Goal: Task Accomplishment & Management: Manage account settings

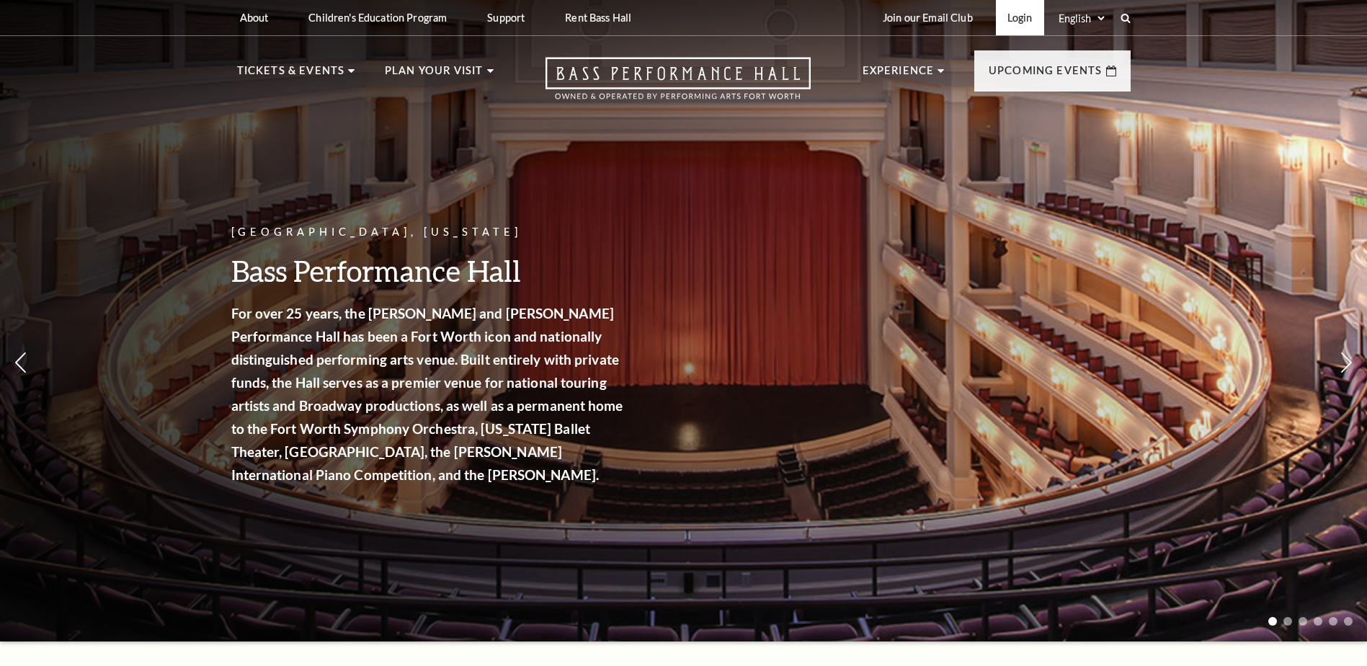
click at [1018, 19] on link "Login" at bounding box center [1020, 17] width 48 height 35
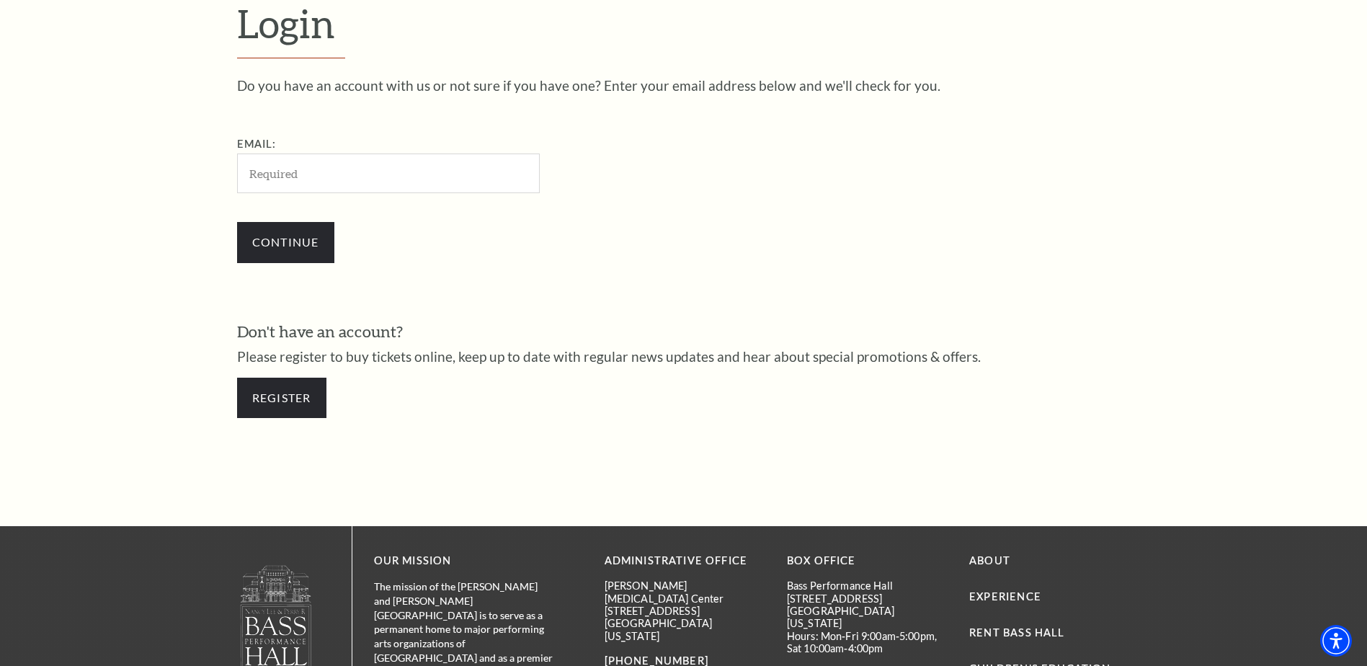
click at [342, 176] on input "Email:" at bounding box center [388, 174] width 303 height 40
type input "jonesfamfive@att.net"
click at [284, 244] on input "Continue" at bounding box center [285, 242] width 97 height 40
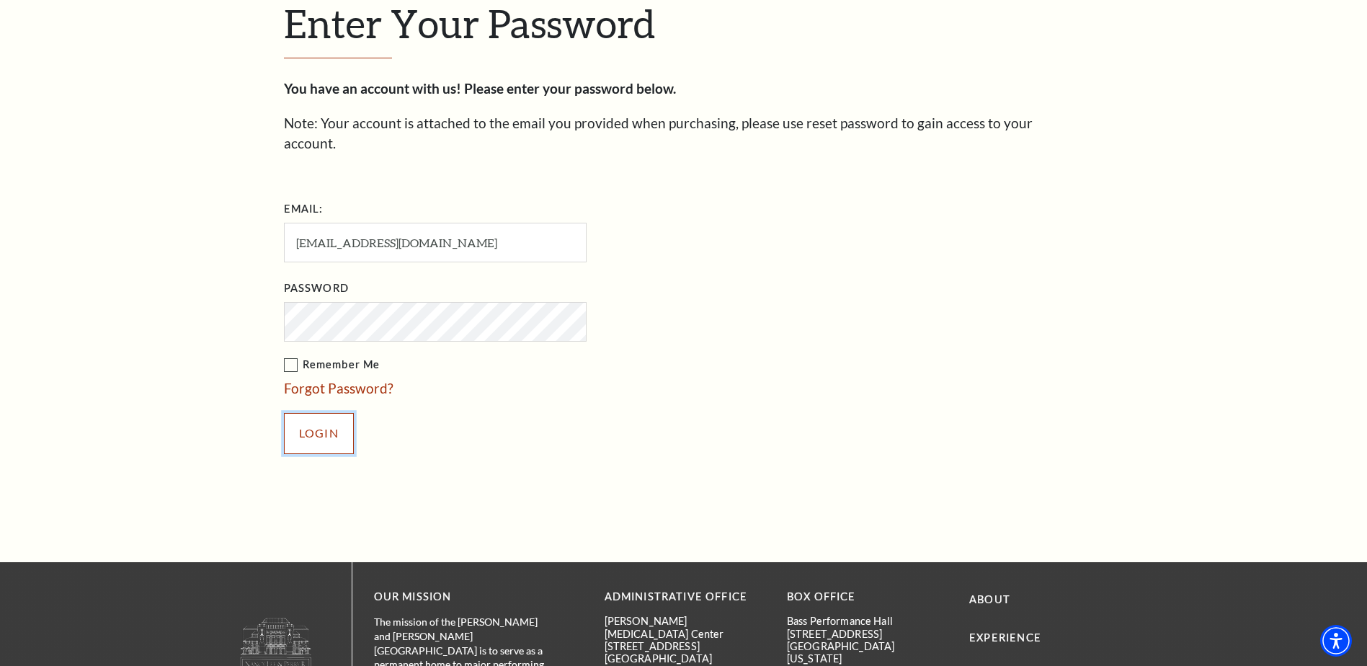
click at [317, 414] on input "Login" at bounding box center [319, 433] width 70 height 40
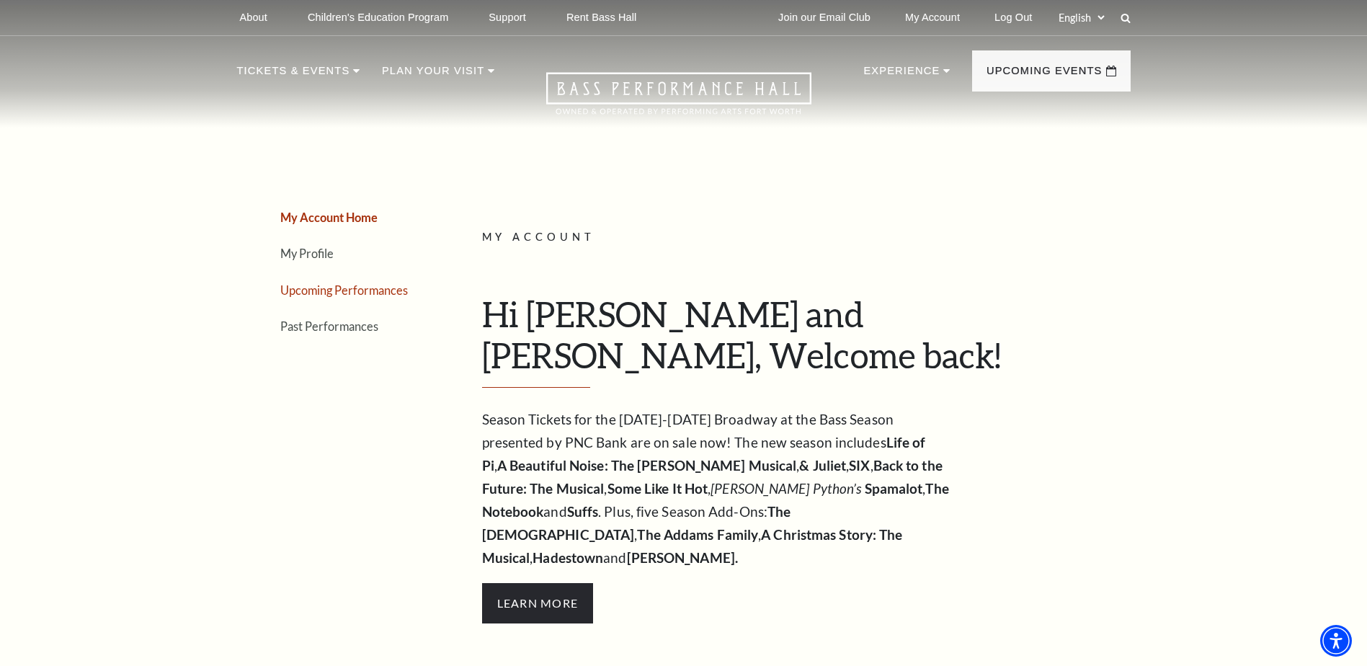
click at [352, 291] on link "Upcoming Performances" at bounding box center [344, 290] width 128 height 14
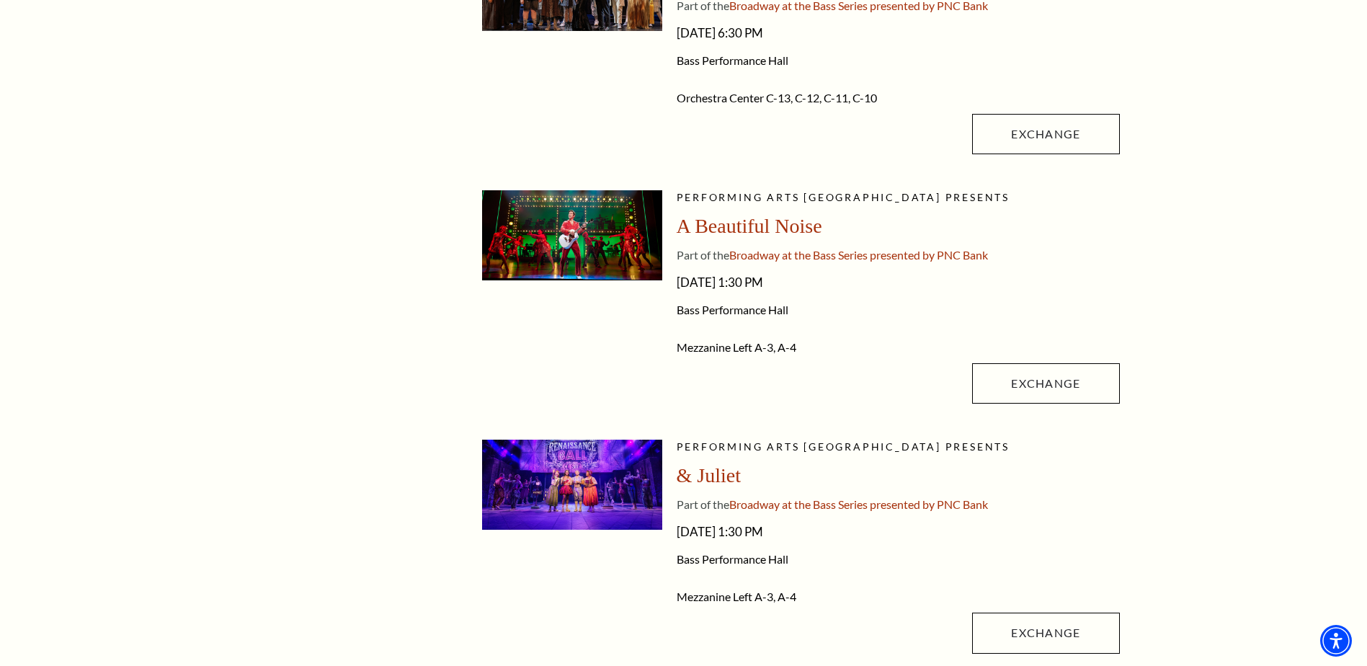
scroll to position [865, 0]
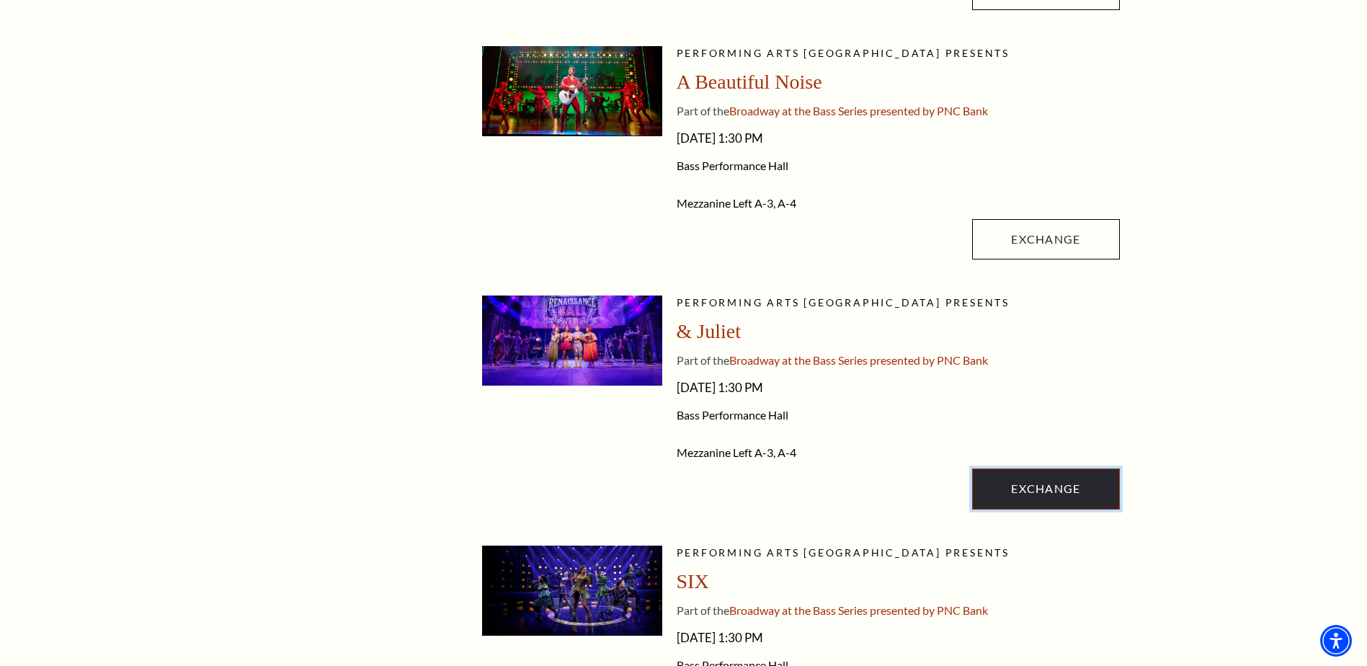
click at [1051, 486] on link "Exchange" at bounding box center [1045, 488] width 147 height 40
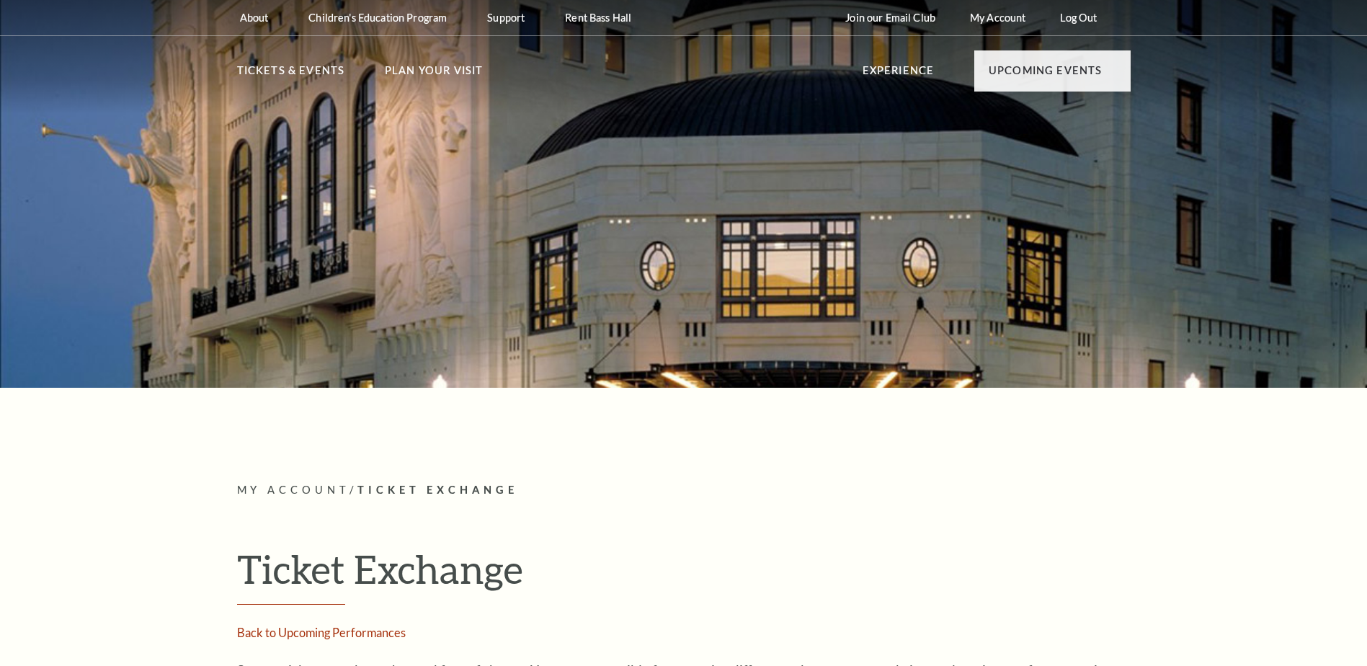
radio input "true"
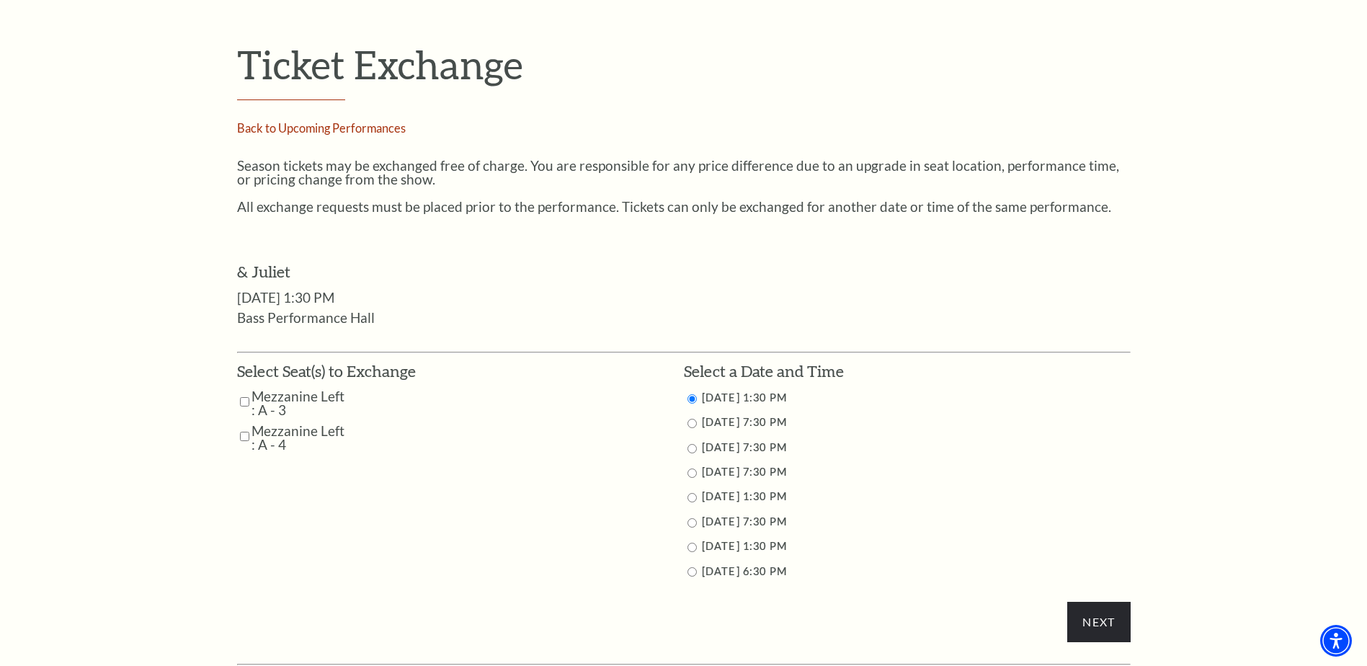
scroll to position [577, 0]
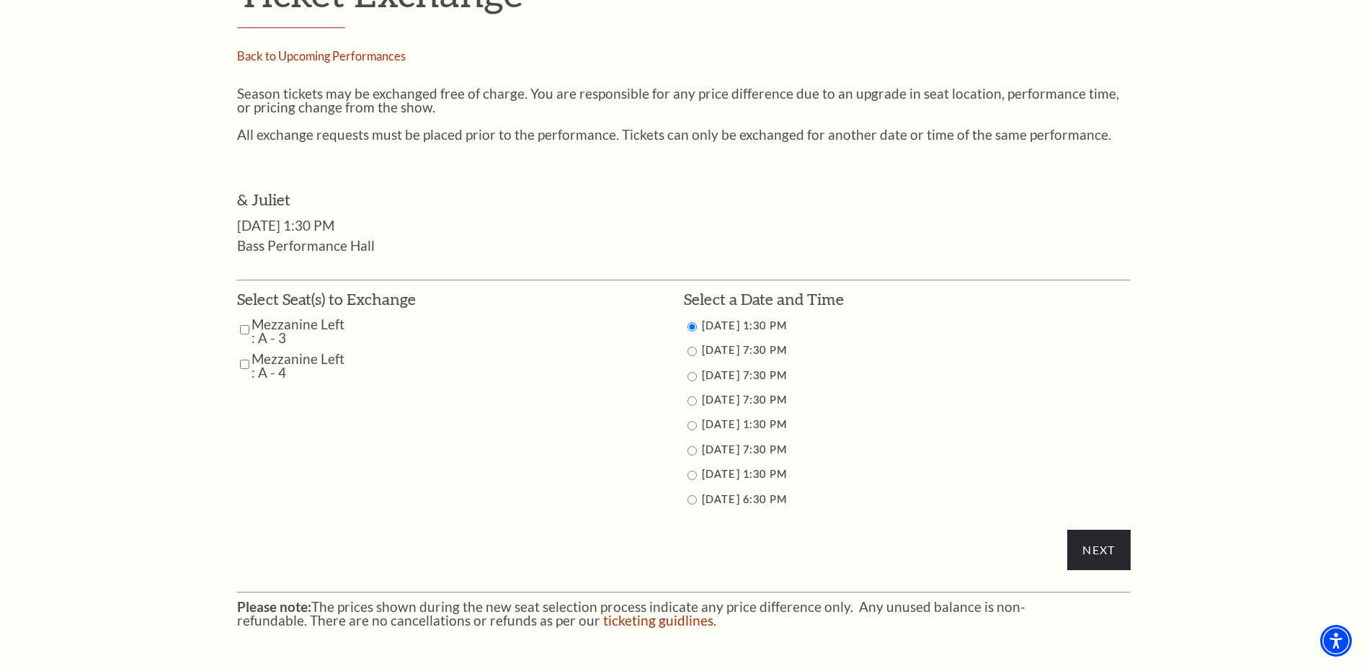
click at [694, 498] on input "11/16/2025 6:30 PM" at bounding box center [692, 499] width 9 height 9
radio input "true"
click at [246, 368] on input "Mezzanine Left : A - 4" at bounding box center [244, 364] width 9 height 25
checkbox input "true"
click at [240, 330] on input "Mezzanine Left : A - 3" at bounding box center [244, 329] width 9 height 25
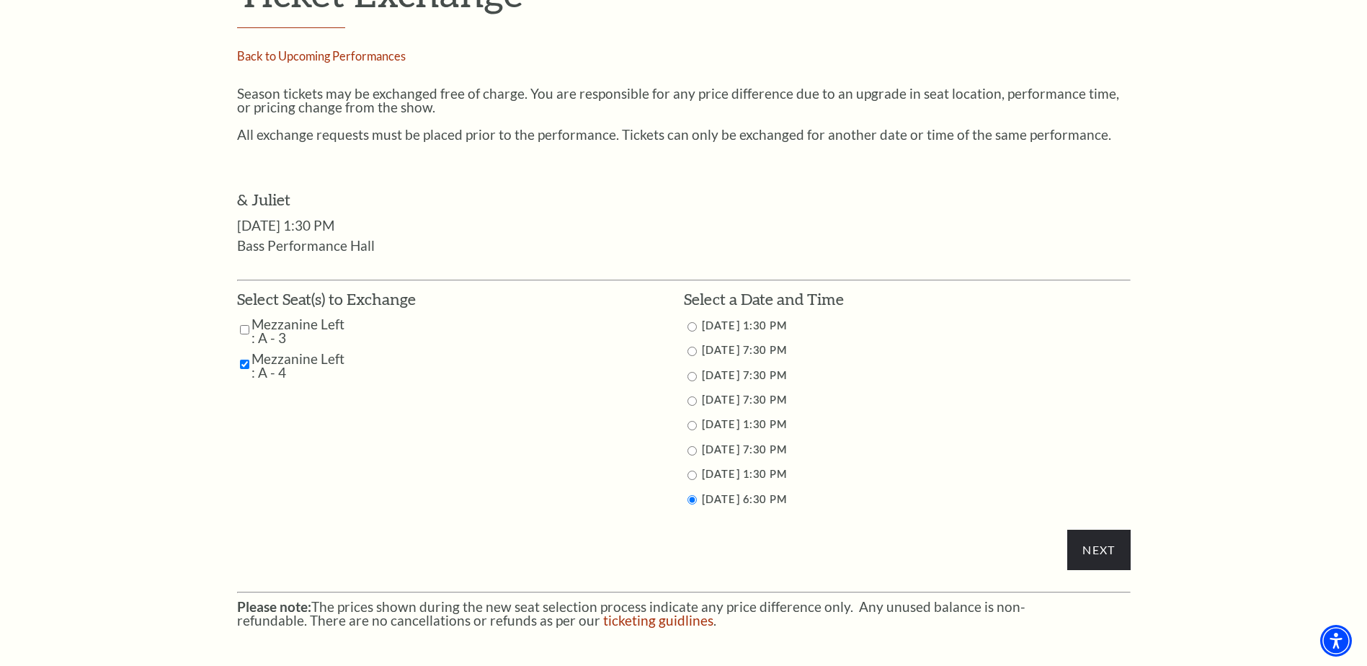
checkbox input "true"
click at [1106, 546] on input "Next" at bounding box center [1098, 550] width 63 height 40
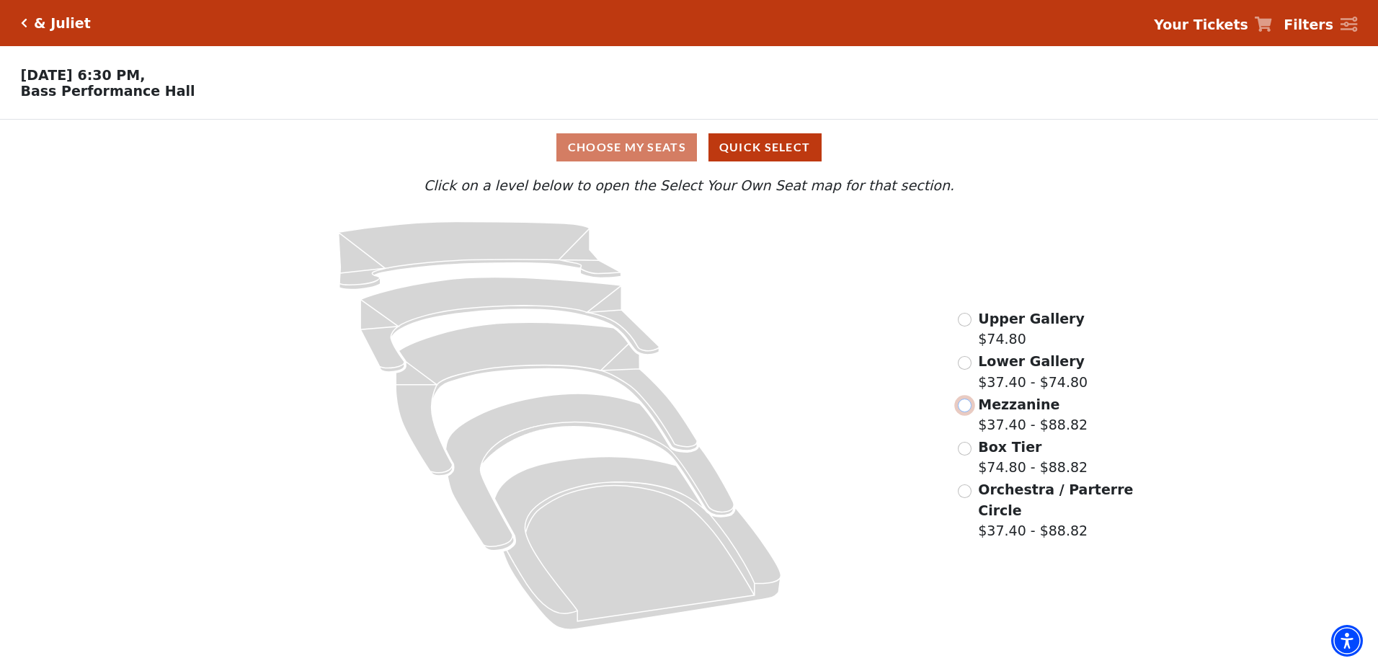
click at [967, 412] on input "Mezzanine$37.40 - $88.82\a" at bounding box center [965, 406] width 14 height 14
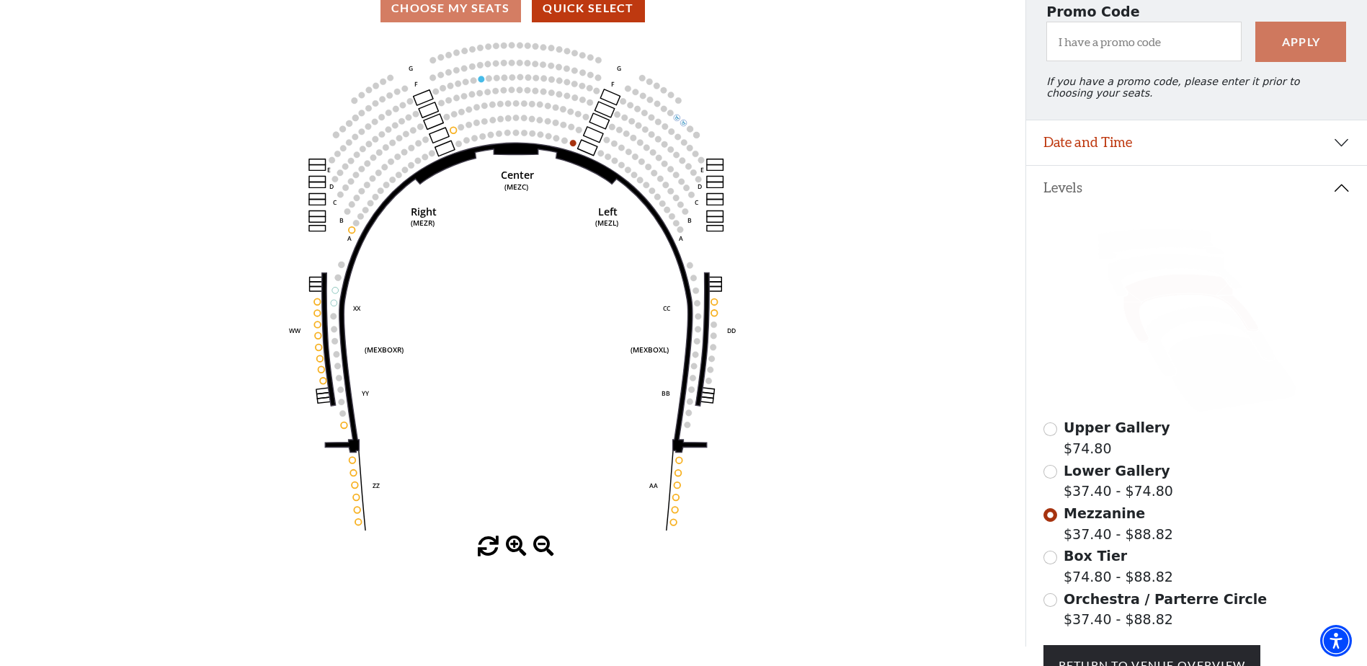
scroll to position [211, 0]
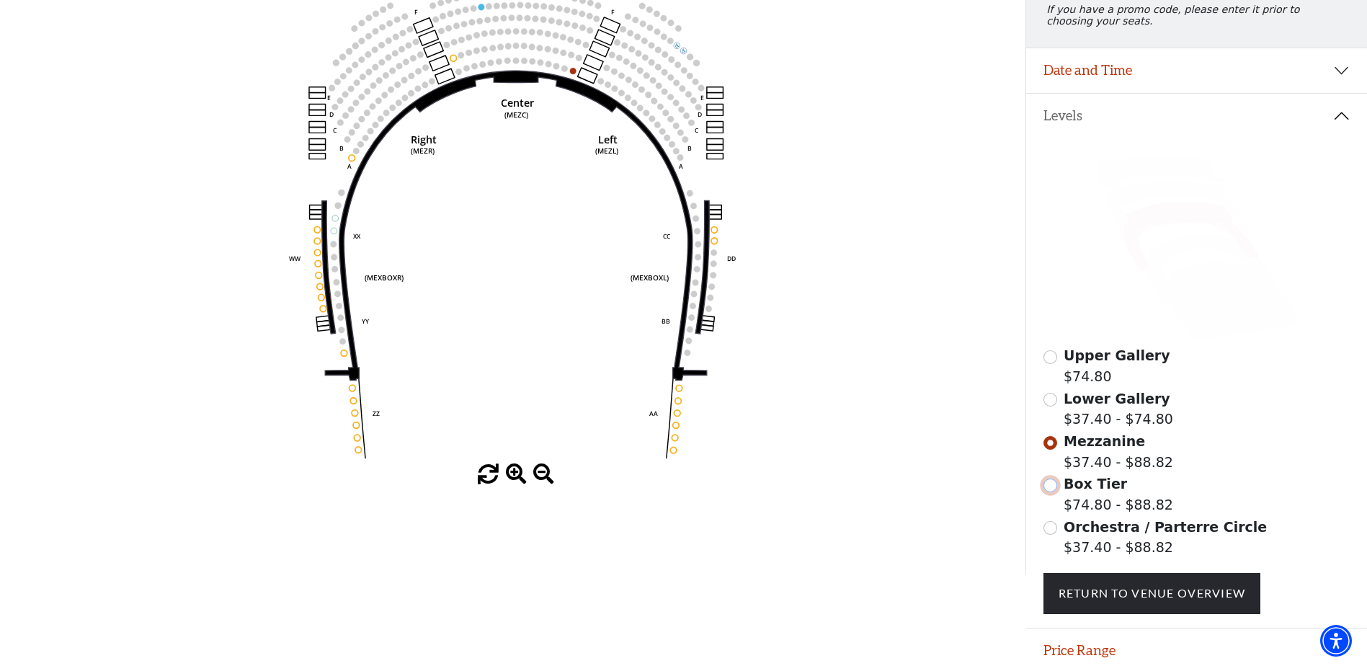
click at [1053, 492] on input "Box Tier$74.80 - $88.82\a" at bounding box center [1051, 486] width 14 height 14
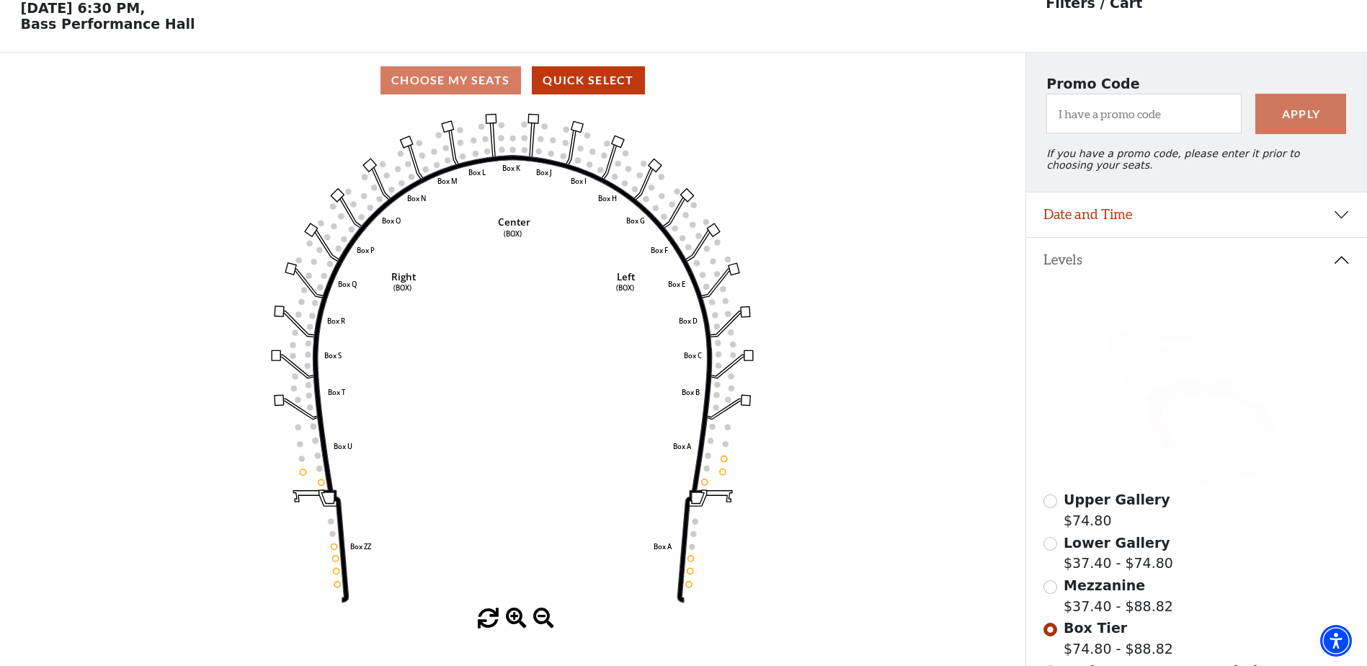
scroll to position [139, 0]
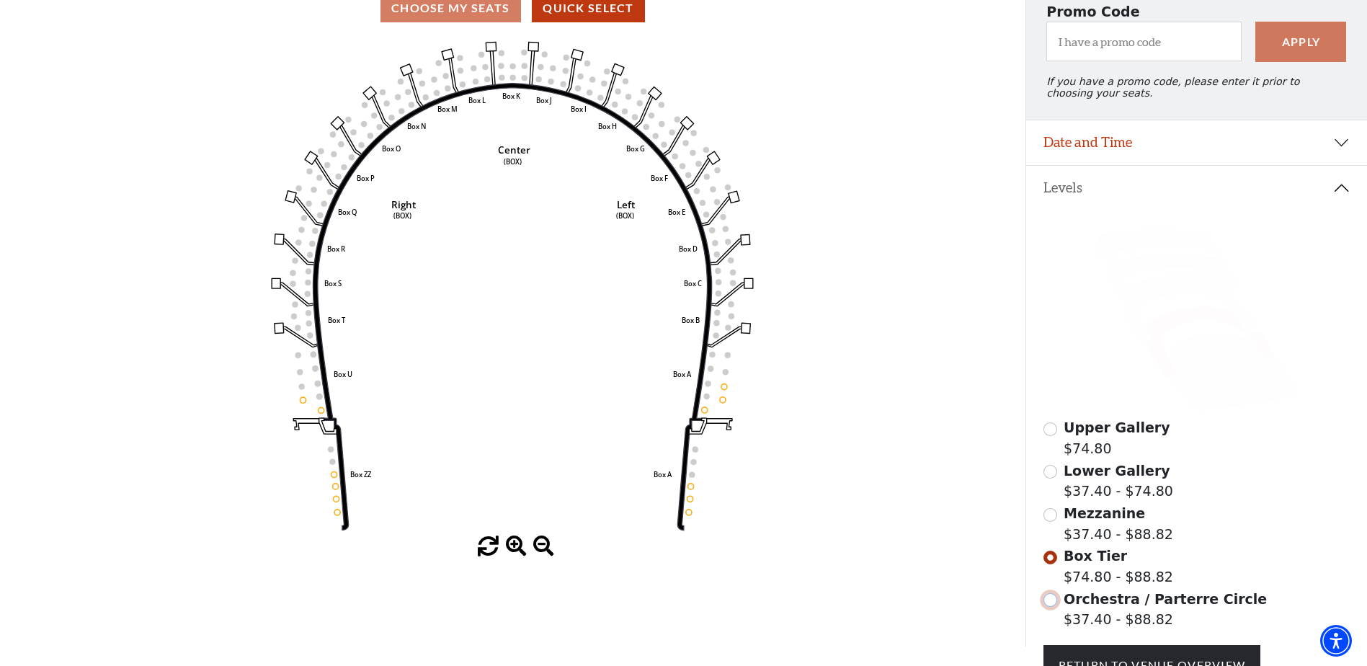
click at [1051, 607] on input "Orchestra / Parterre Circle$37.40 - $88.82\a" at bounding box center [1051, 600] width 14 height 14
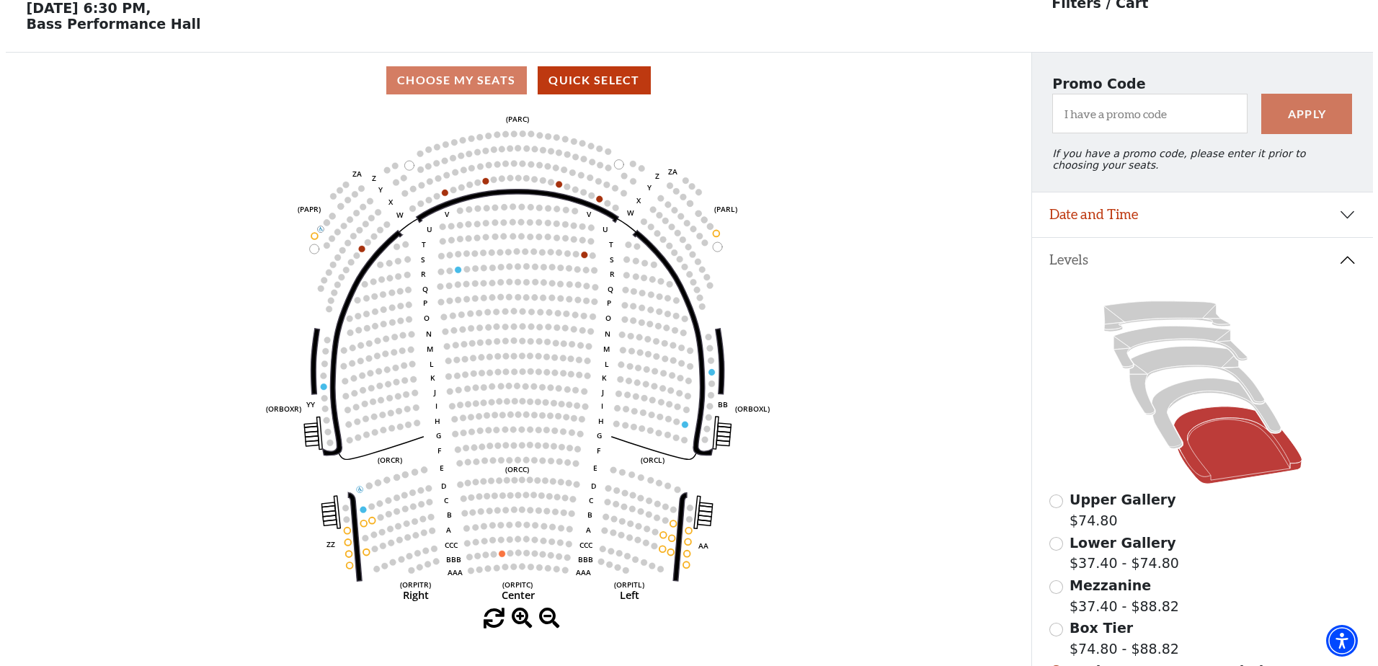
scroll to position [0, 0]
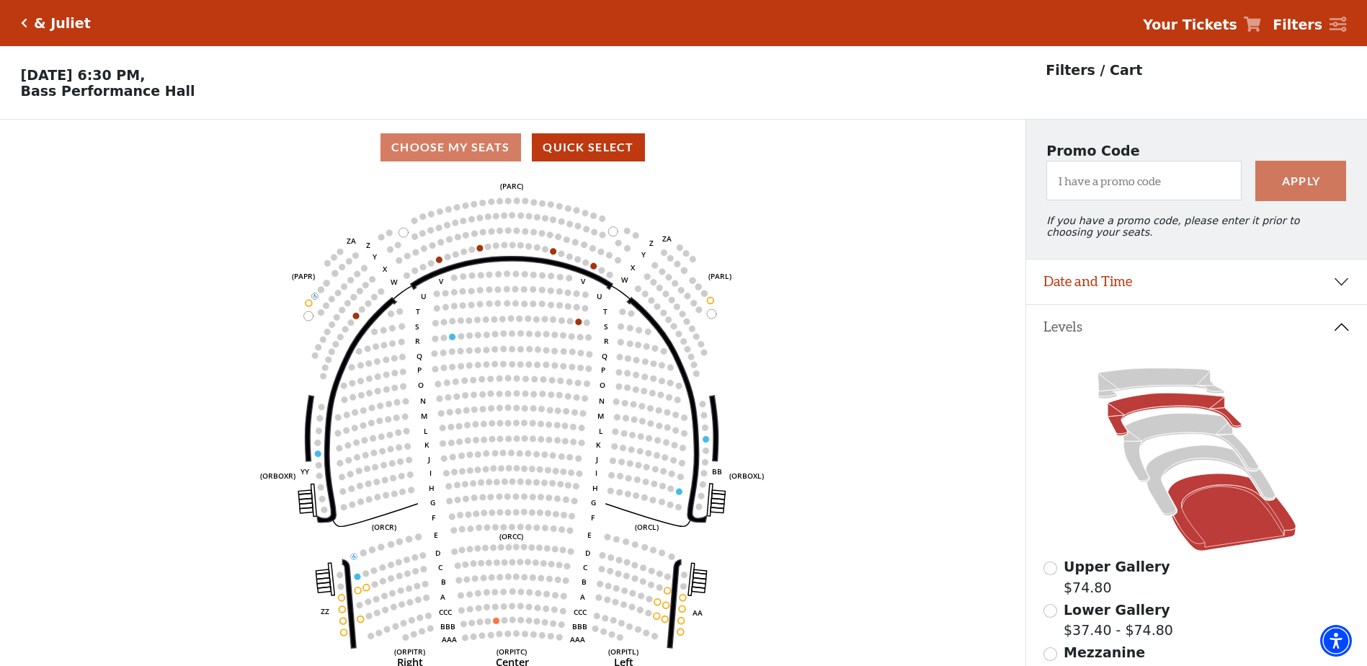
click at [1155, 412] on icon at bounding box center [1175, 415] width 134 height 43
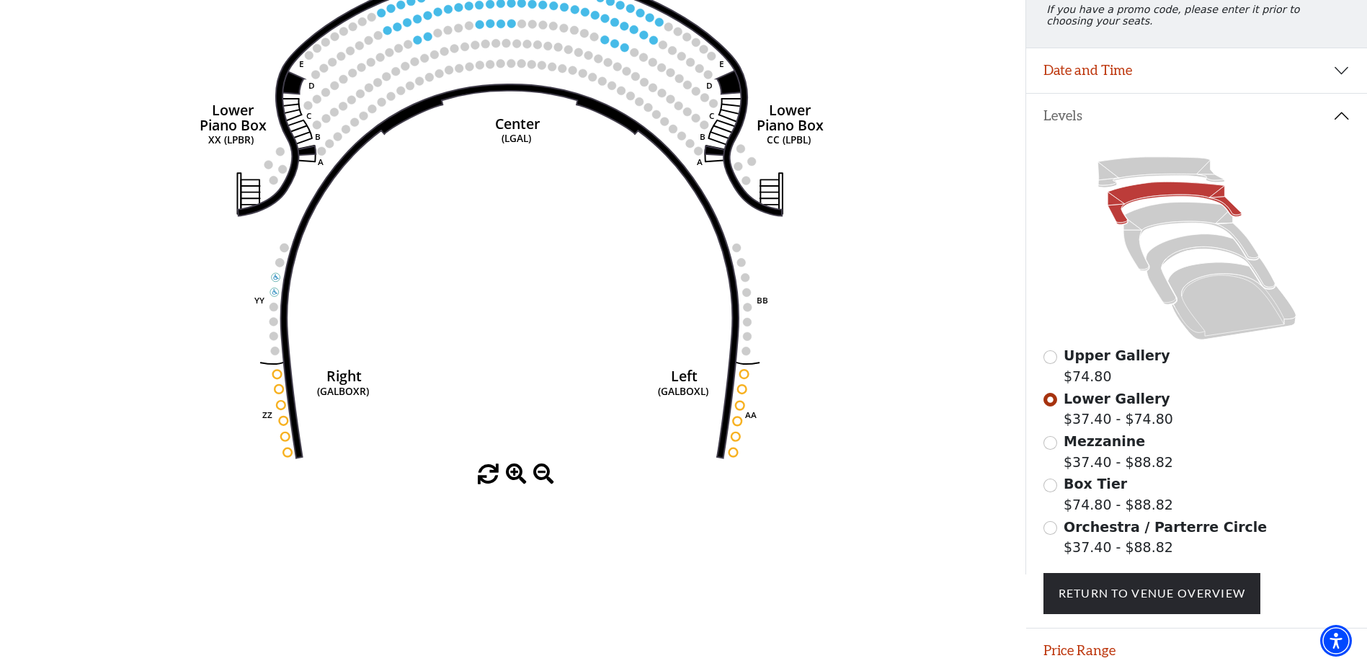
scroll to position [139, 0]
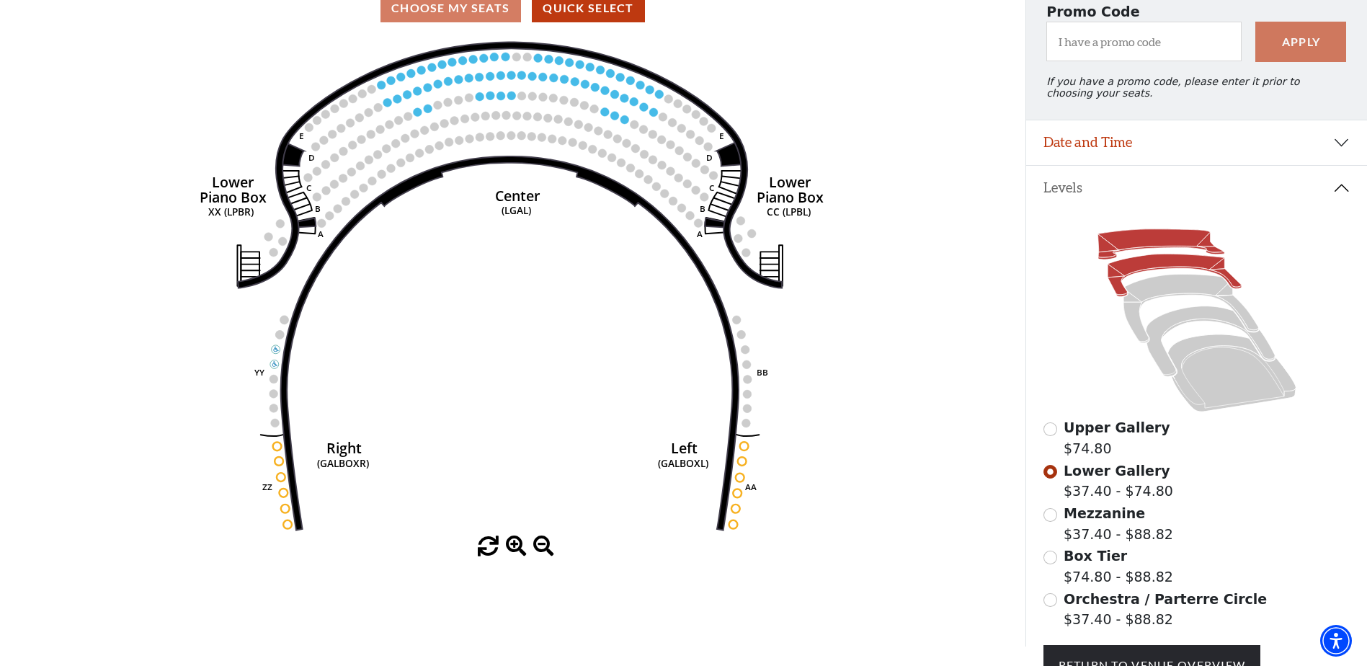
click at [1126, 248] on icon at bounding box center [1161, 244] width 127 height 30
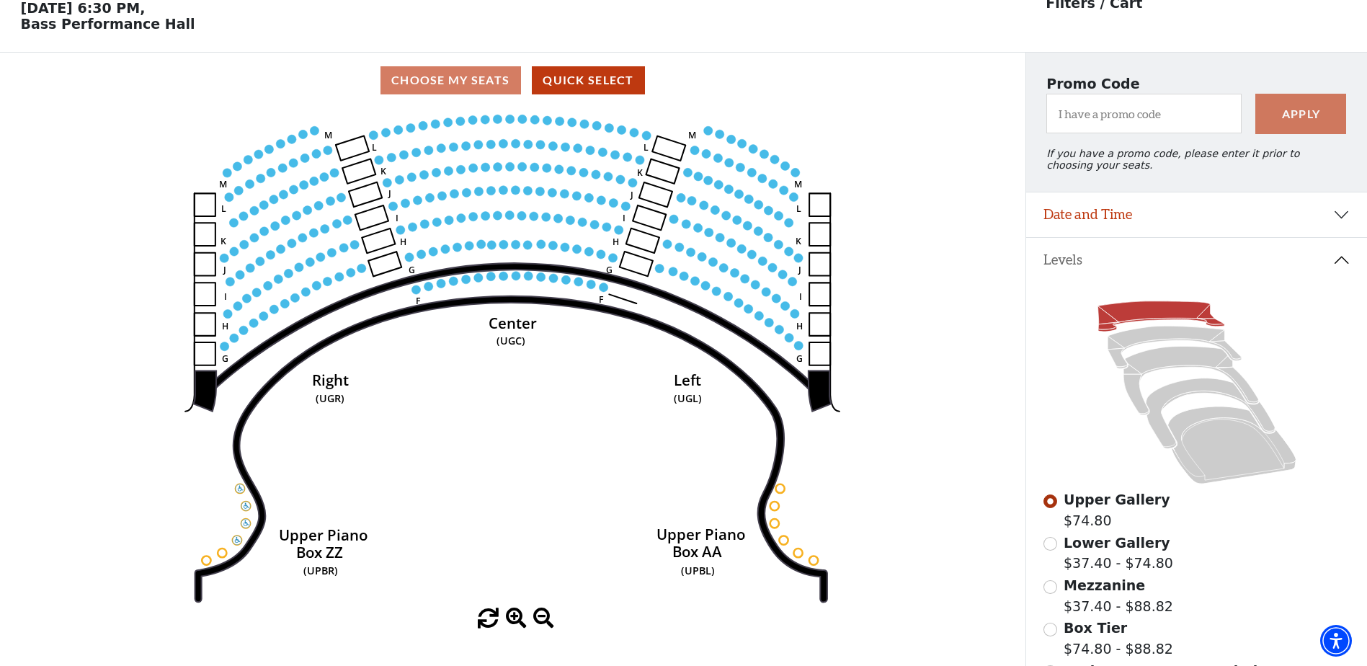
scroll to position [273, 0]
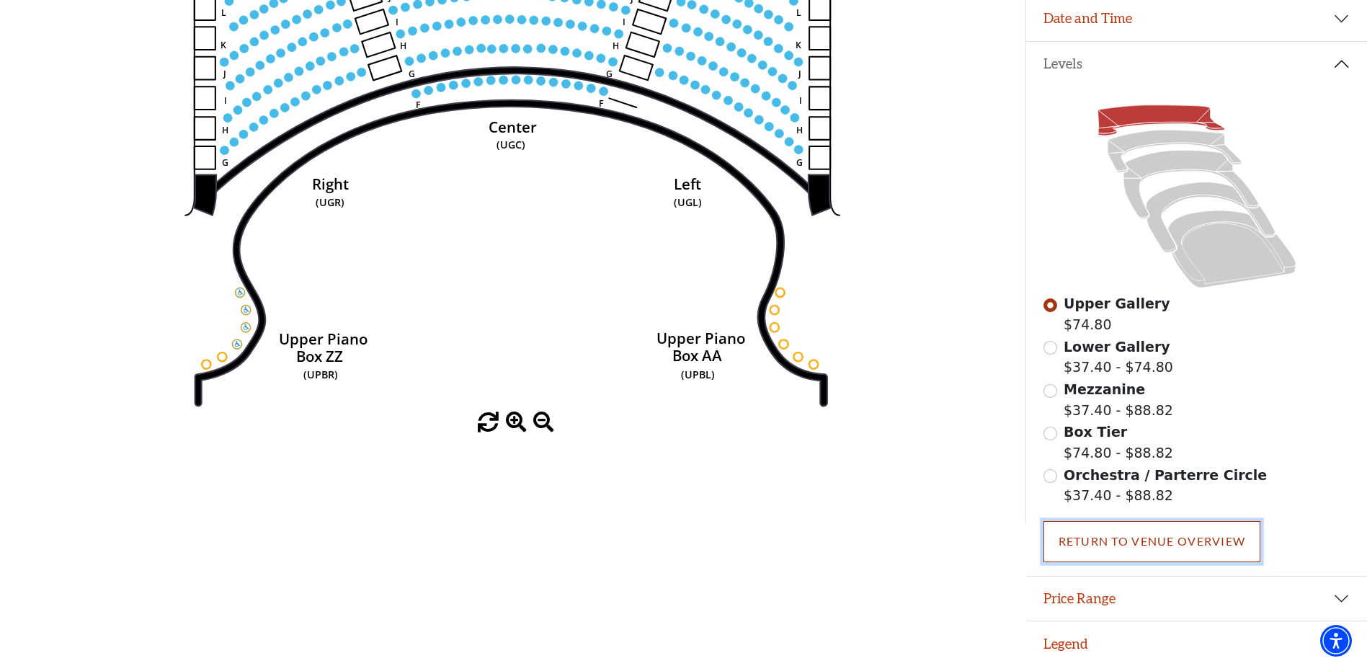
click at [1152, 548] on link "Return To Venue Overview" at bounding box center [1153, 541] width 218 height 40
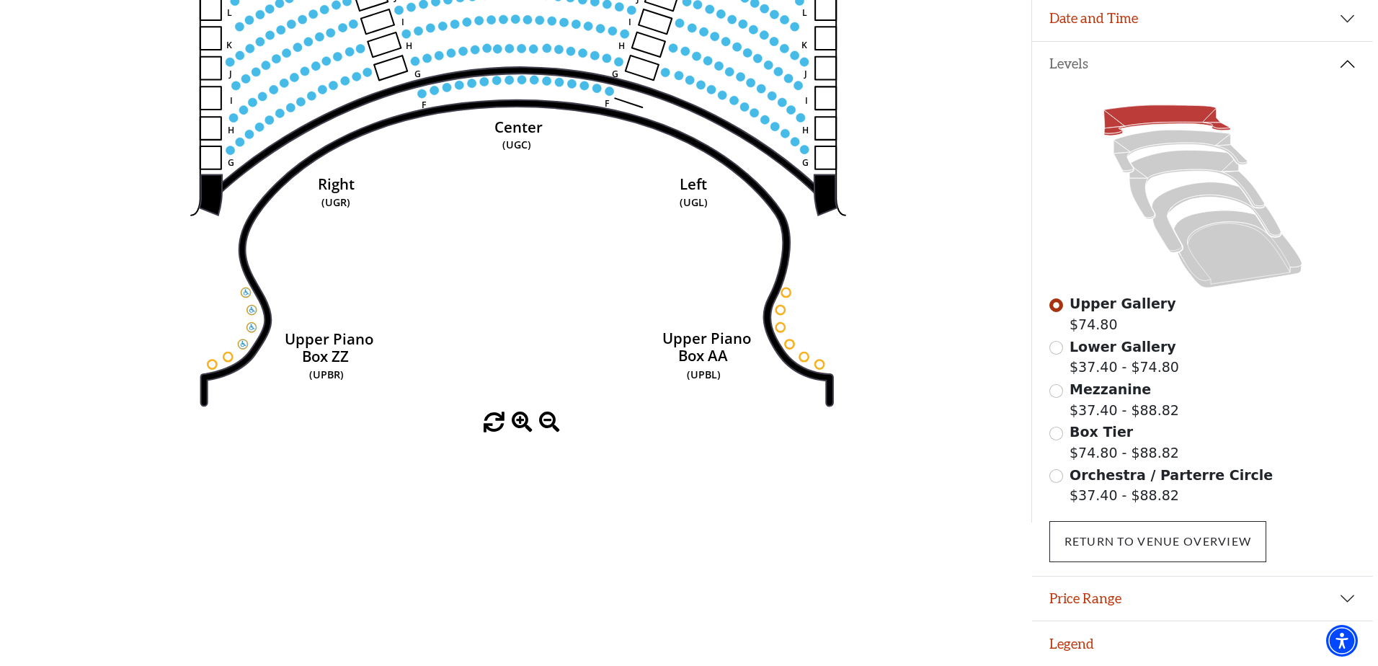
scroll to position [0, 0]
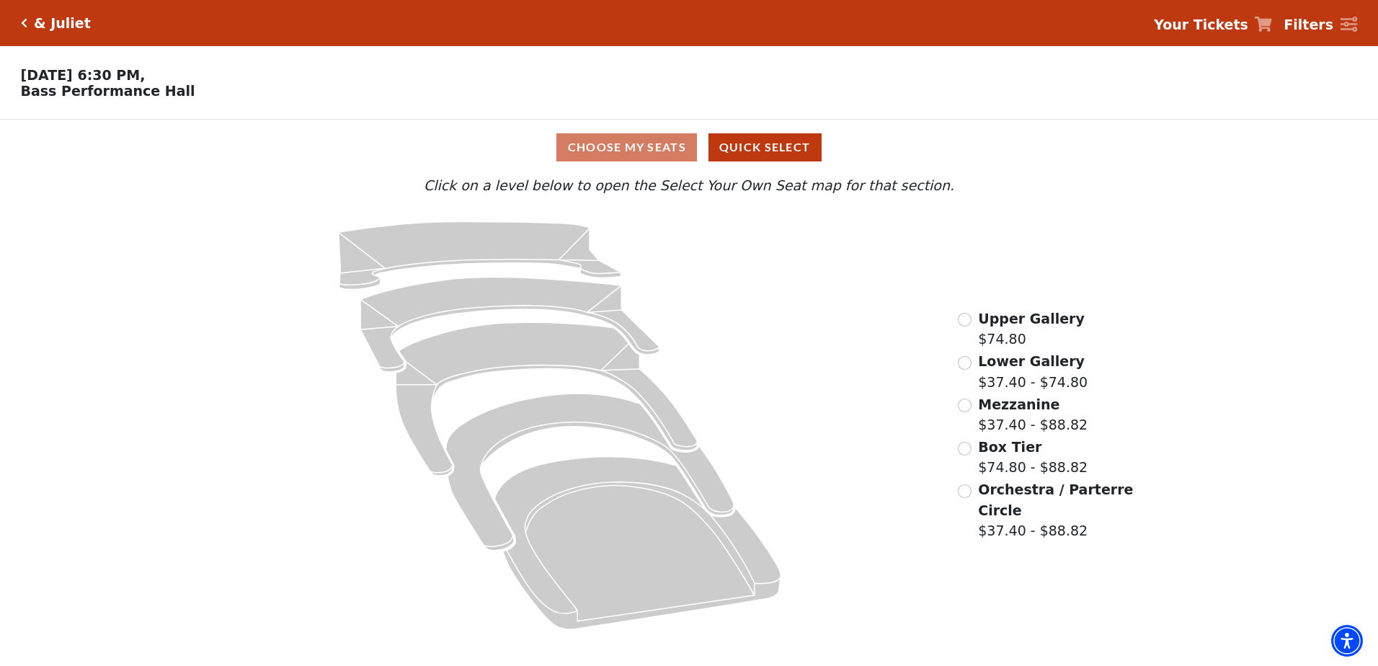
click at [22, 22] on icon "Click here to go back to filters" at bounding box center [24, 23] width 6 height 10
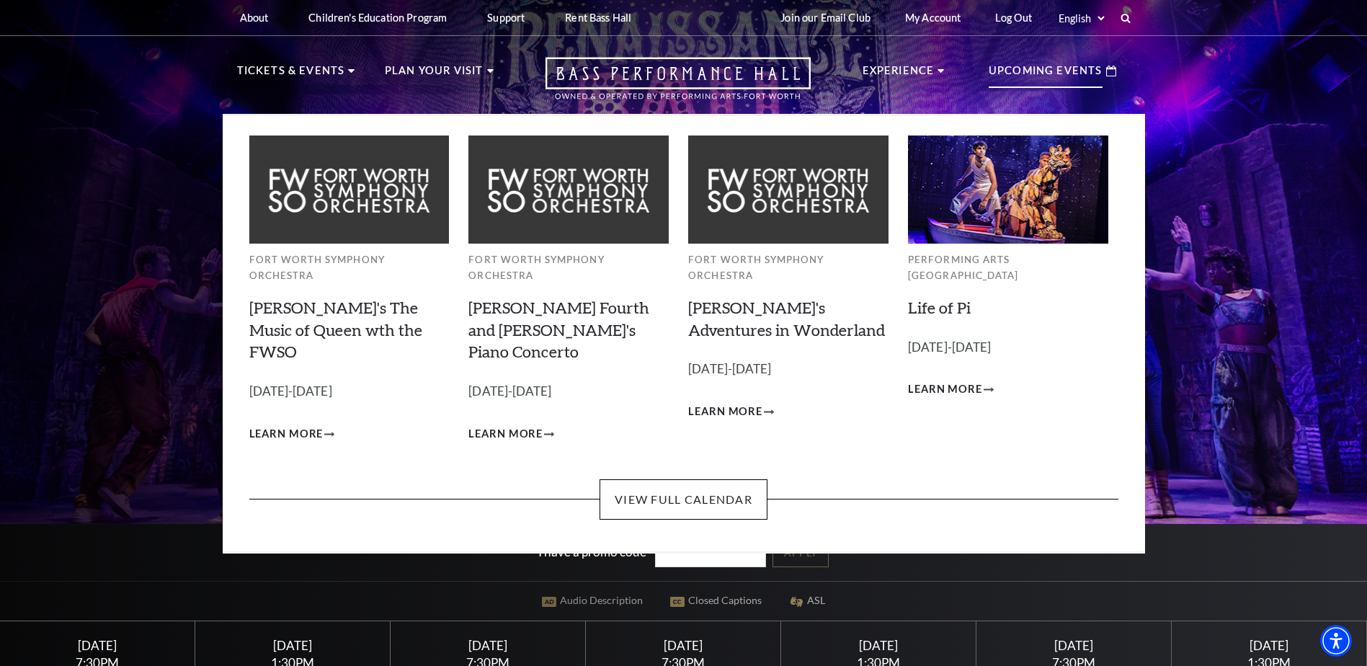
click at [1067, 75] on p "Upcoming Events" at bounding box center [1046, 75] width 114 height 26
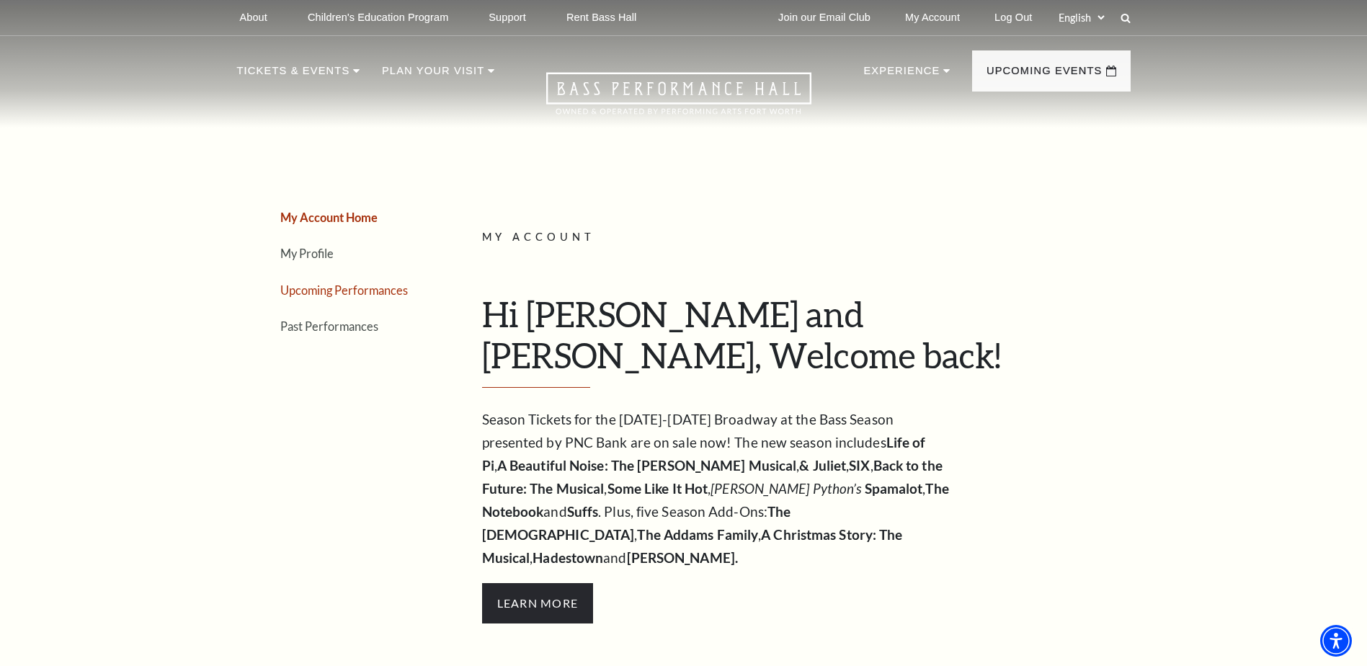
click at [342, 291] on link "Upcoming Performances" at bounding box center [344, 290] width 128 height 14
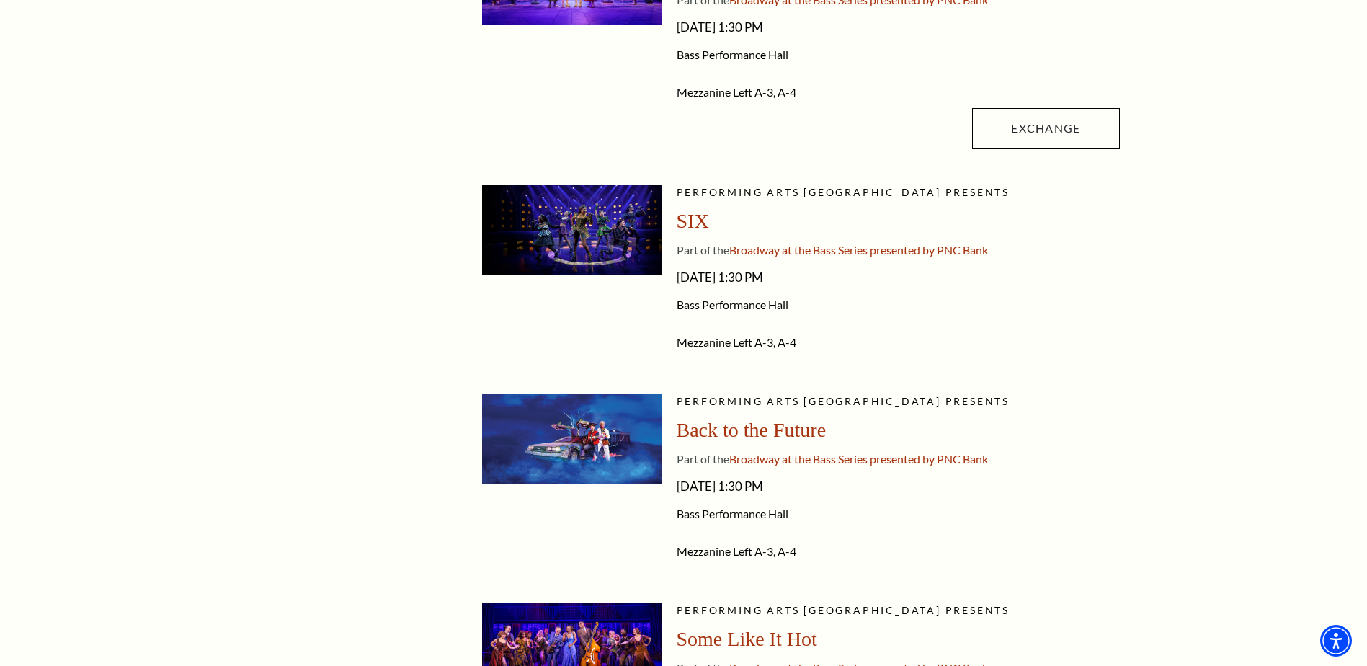
scroll to position [865, 0]
